Goal: Find specific page/section: Find specific page/section

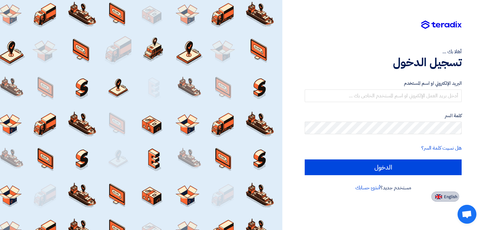
click at [438, 199] on button "English" at bounding box center [445, 196] width 28 height 10
type input "Sign in"
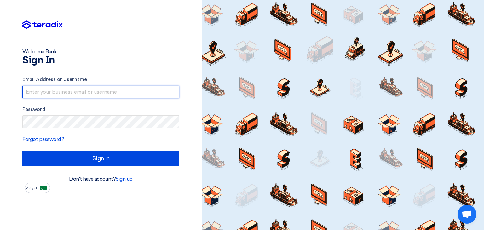
click at [62, 95] on input "text" at bounding box center [100, 92] width 157 height 13
type input "[EMAIL_ADDRESS][DOMAIN_NAME]"
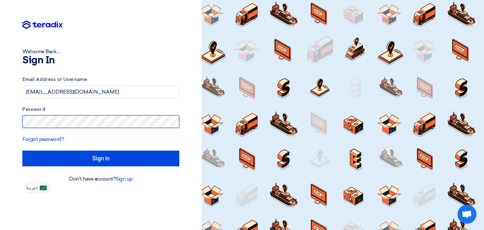
click at [22, 151] on input "Sign in" at bounding box center [100, 159] width 157 height 16
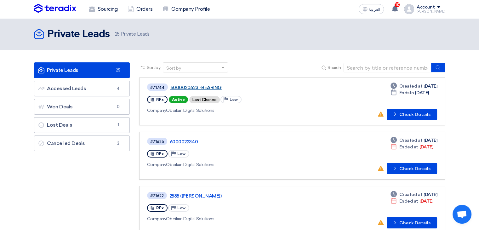
click at [207, 88] on link "6000020623 -BEARING" at bounding box center [248, 88] width 157 height 6
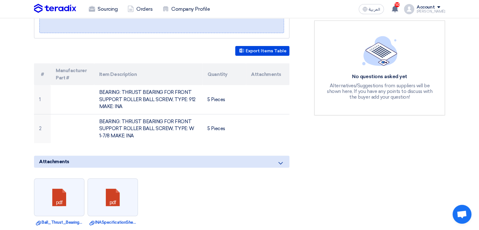
scroll to position [157, 0]
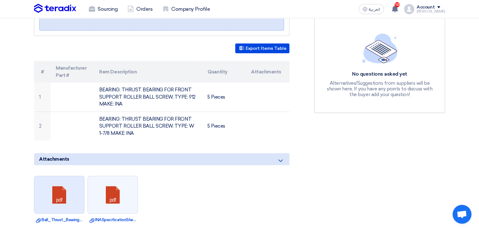
click at [59, 195] on link at bounding box center [59, 195] width 50 height 38
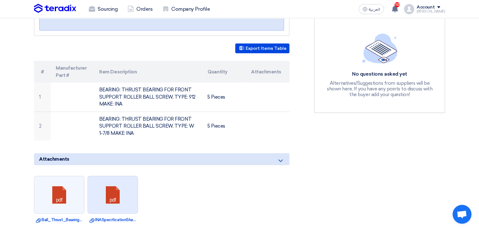
click at [114, 188] on link at bounding box center [113, 195] width 50 height 38
